Goal: Complete application form

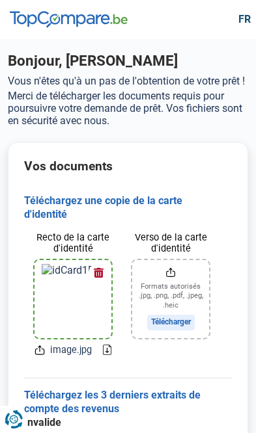
click at [189, 292] on input "Verso de la carte d'identité" at bounding box center [170, 299] width 77 height 78
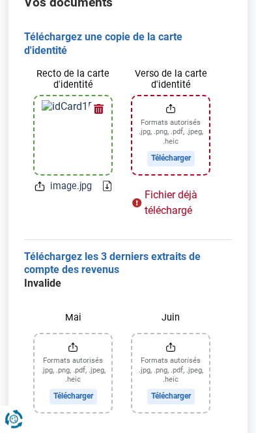
scroll to position [164, 0]
click at [171, 148] on input "Verso de la carte d'identité" at bounding box center [170, 135] width 77 height 78
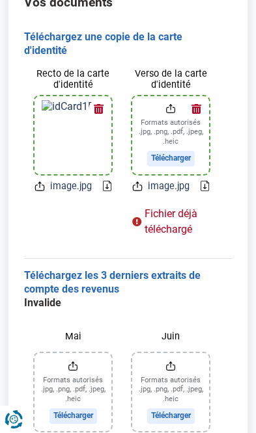
click at [203, 107] on button "button" at bounding box center [196, 110] width 20 height 20
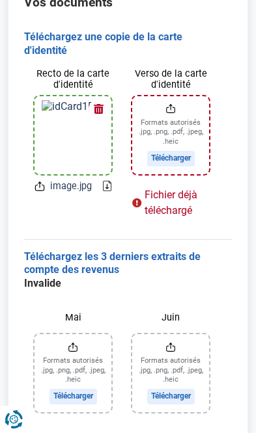
click at [187, 152] on input "Verso de la carte d'identité" at bounding box center [170, 135] width 77 height 78
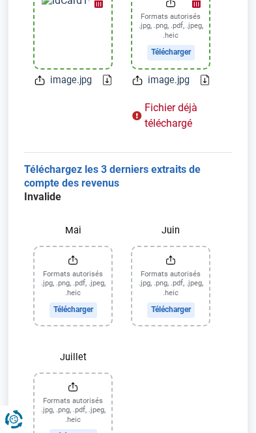
scroll to position [271, 0]
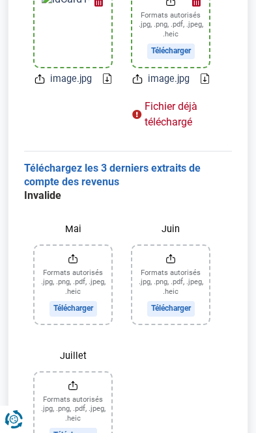
click at [80, 275] on input "Mai" at bounding box center [72, 285] width 77 height 78
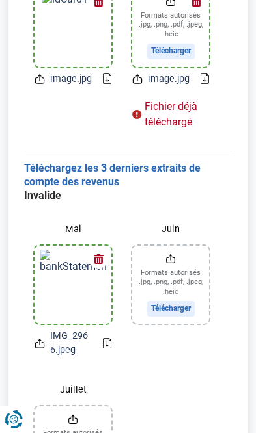
click at [175, 266] on input "Juin" at bounding box center [170, 285] width 77 height 78
click at [174, 274] on input "Juin" at bounding box center [170, 285] width 77 height 78
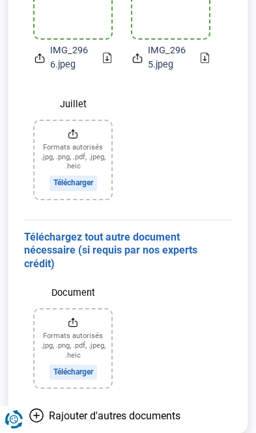
scroll to position [564, 0]
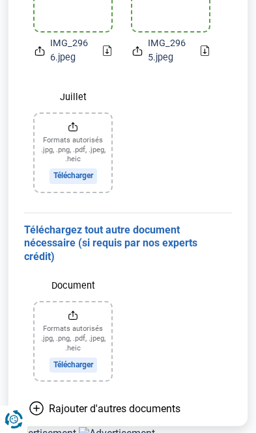
click at [76, 139] on input "Juillet" at bounding box center [72, 153] width 77 height 78
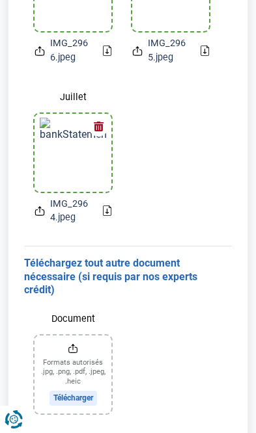
click at [77, 357] on input "Document" at bounding box center [72, 375] width 77 height 78
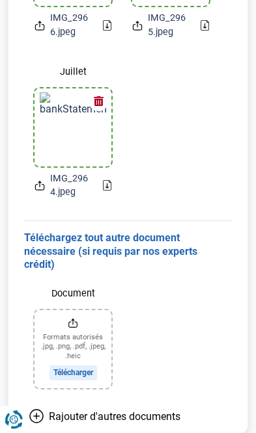
scroll to position [597, 0]
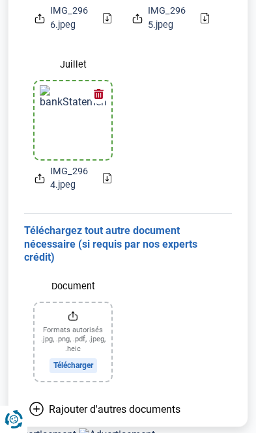
click at [77, 334] on input "Document" at bounding box center [72, 342] width 77 height 78
click at [49, 325] on input "Document" at bounding box center [72, 342] width 77 height 78
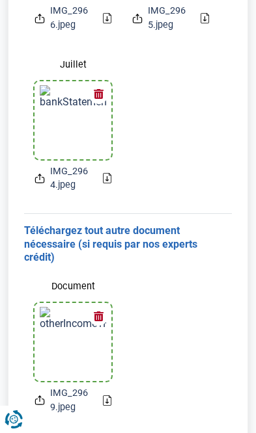
click at [78, 332] on img at bounding box center [73, 342] width 66 height 70
click at [79, 342] on img at bounding box center [73, 342] width 66 height 70
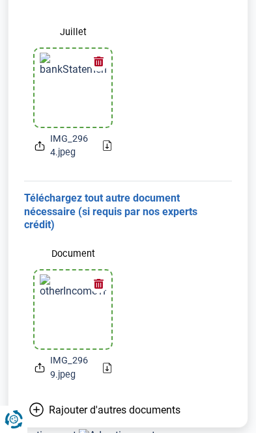
click at [105, 274] on button "button" at bounding box center [99, 284] width 20 height 20
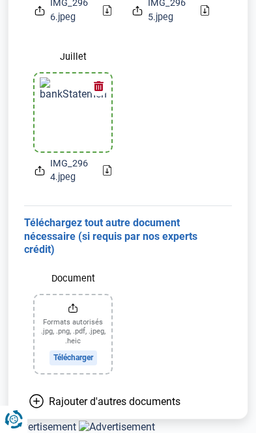
scroll to position [597, 0]
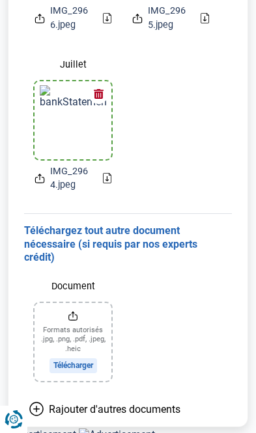
click at [74, 316] on input "Document" at bounding box center [72, 342] width 77 height 78
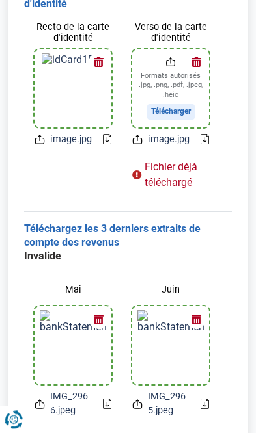
scroll to position [210, 0]
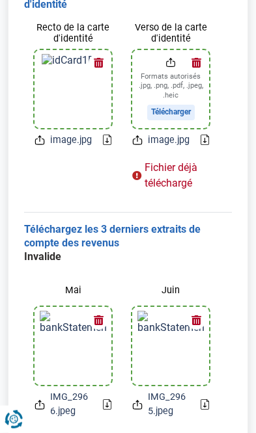
click at [204, 61] on button "button" at bounding box center [196, 63] width 20 height 20
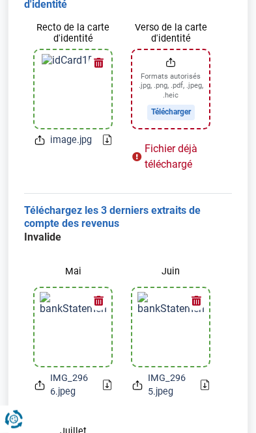
scroll to position [211, 0]
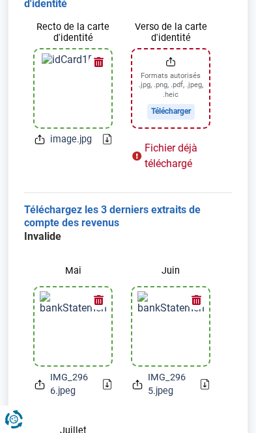
click at [152, 154] on div "Fichier déjà téléchargé" at bounding box center [170, 156] width 77 height 31
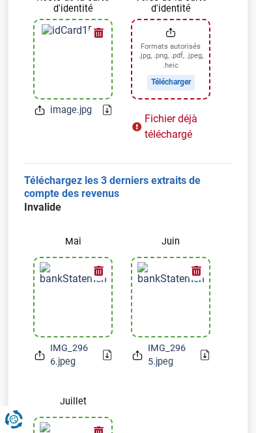
scroll to position [213, 0]
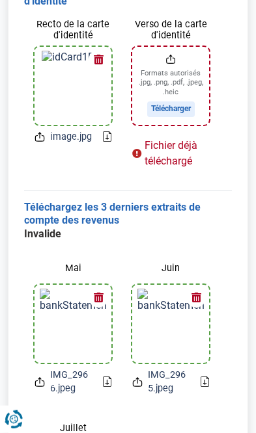
click at [165, 144] on div "Fichier déjà téléchargé" at bounding box center [170, 153] width 77 height 31
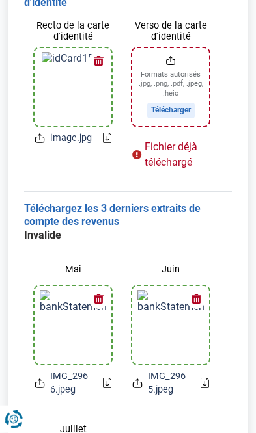
click at [177, 98] on input "Verso de la carte d'identité" at bounding box center [170, 87] width 77 height 78
click at [184, 99] on input "Verso de la carte d'identité" at bounding box center [170, 87] width 77 height 78
type input "C:\fakepath\image.jpg"
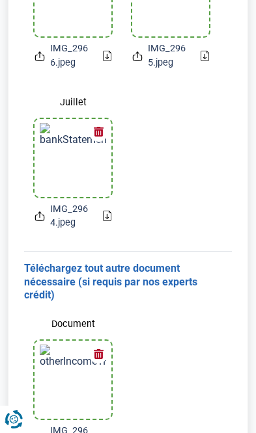
scroll to position [629, 0]
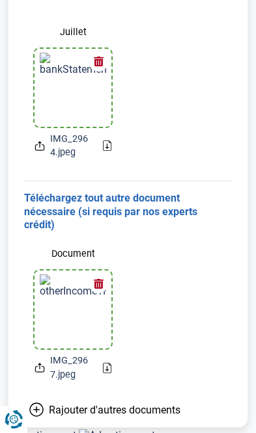
click at [150, 404] on span "Rajouter d'autres documents" at bounding box center [114, 410] width 131 height 12
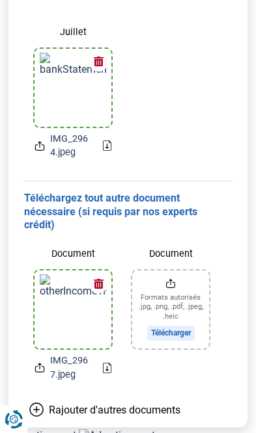
click at [184, 293] on input "Document" at bounding box center [170, 310] width 77 height 78
click at [178, 288] on input "Document" at bounding box center [170, 310] width 77 height 78
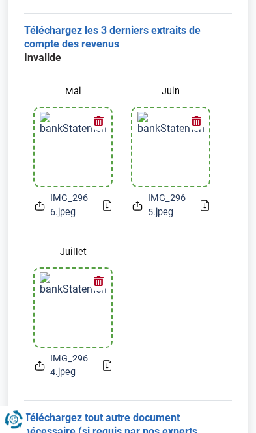
scroll to position [0, 0]
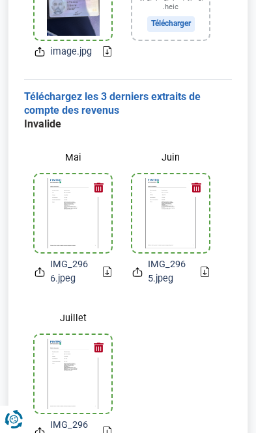
scroll to position [12, 0]
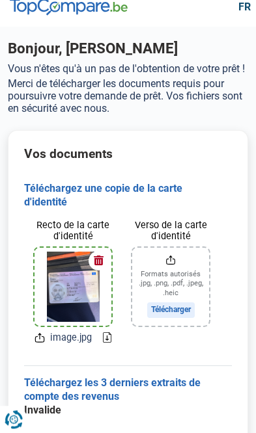
click at [181, 308] on input "Verso de la carte d'identité" at bounding box center [170, 287] width 77 height 78
type input "C:\fakepath\image.jpg"
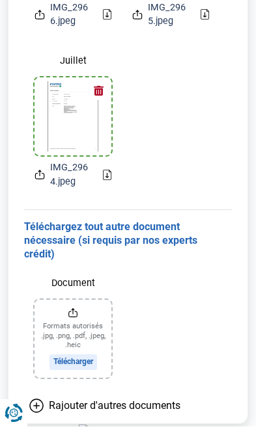
scroll to position [578, 0]
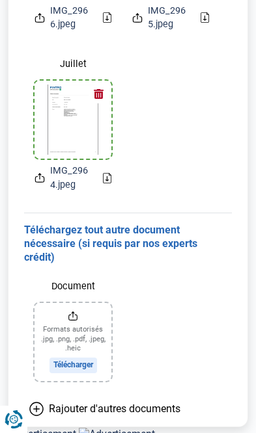
click at [78, 325] on input "Document" at bounding box center [72, 342] width 77 height 78
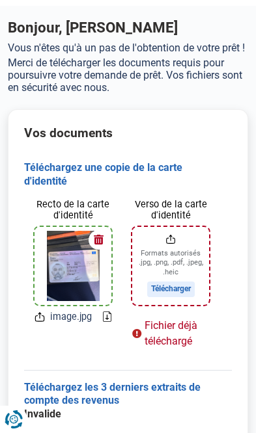
scroll to position [32, 0]
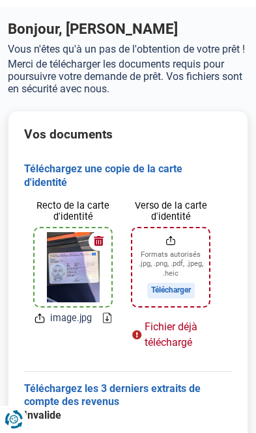
click at [130, 171] on h3 "Téléchargez une copie de la carte d'identité" at bounding box center [128, 176] width 208 height 27
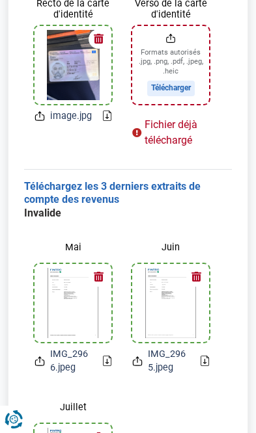
click at [153, 185] on h3 "Téléchargez les 3 derniers extraits de compte des revenus" at bounding box center [128, 193] width 208 height 27
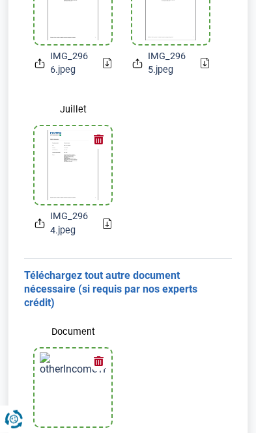
click at [164, 269] on h3 "Téléchargez tout autre document nécessaire (si requis par nos experts crédit)" at bounding box center [128, 289] width 208 height 40
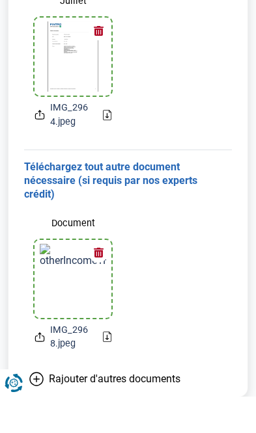
scroll to position [611, 0]
